Goal: Understand process/instructions: Learn about a topic

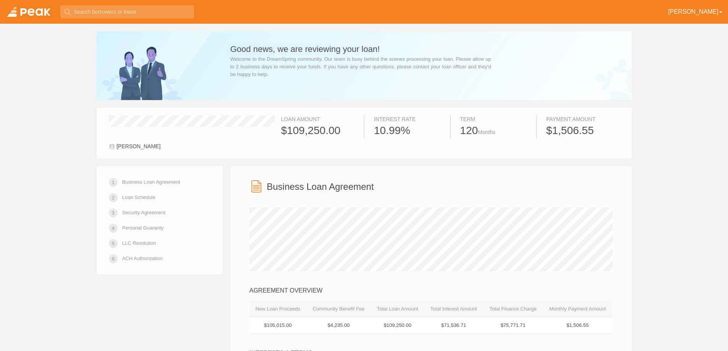
click at [146, 229] on link "Personal Guaranty" at bounding box center [142, 227] width 41 height 13
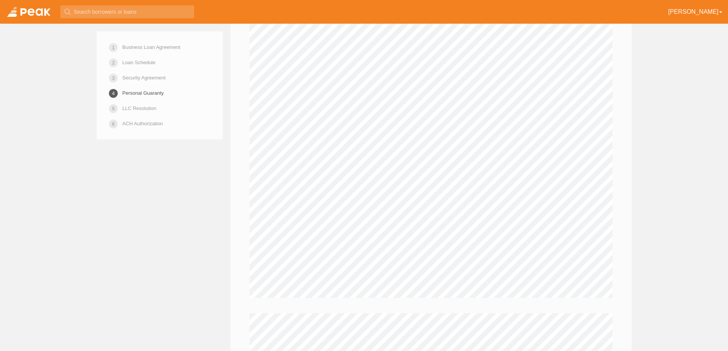
scroll to position [3318, 0]
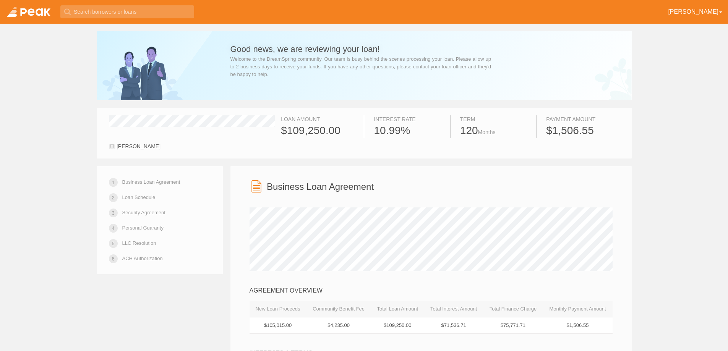
click at [31, 13] on link at bounding box center [28, 12] width 57 height 24
